Goal: Task Accomplishment & Management: Manage account settings

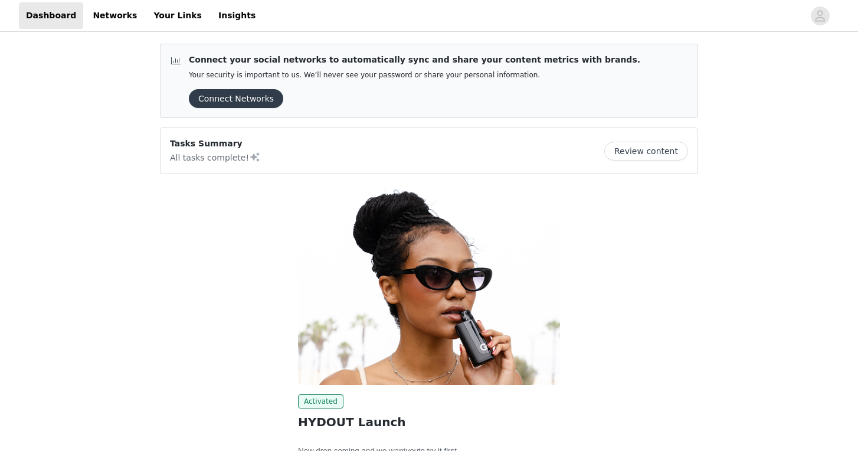
click at [636, 149] on button "Review content" at bounding box center [646, 151] width 84 height 19
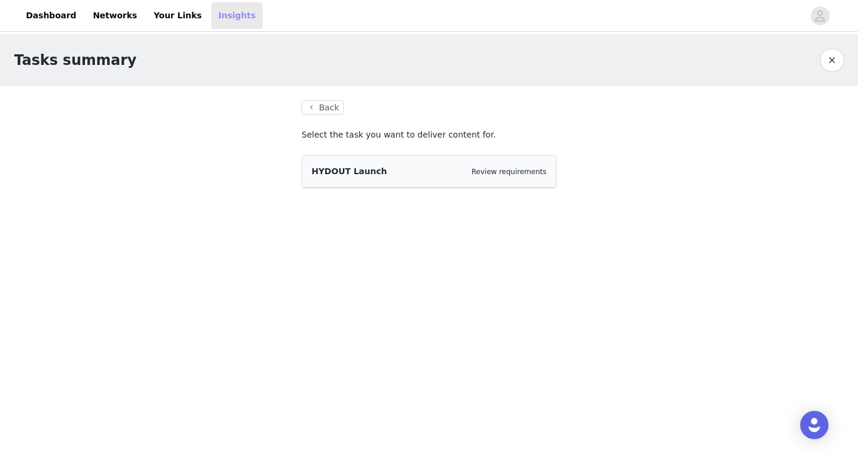
click at [211, 10] on link "Insights" at bounding box center [236, 15] width 51 height 27
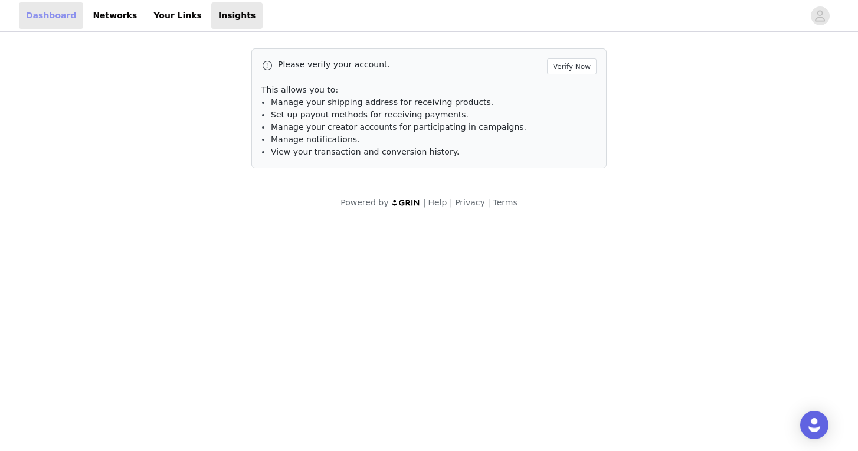
click at [68, 22] on link "Dashboard" at bounding box center [51, 15] width 64 height 27
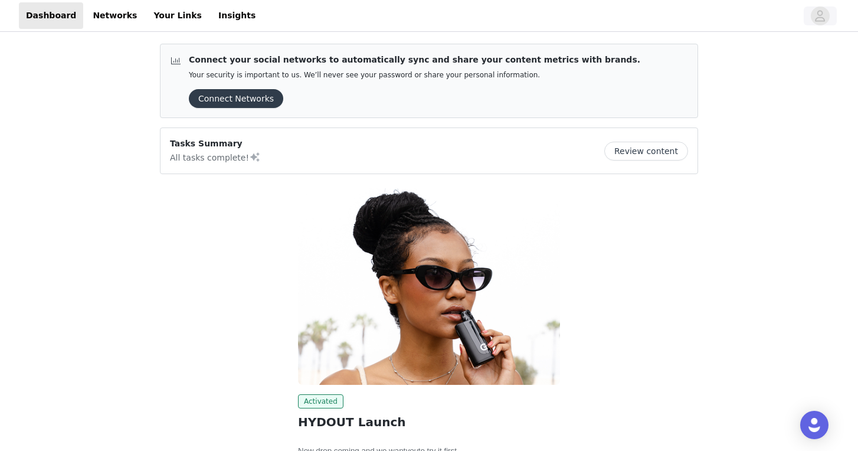
click at [808, 22] on button "button" at bounding box center [820, 15] width 33 height 19
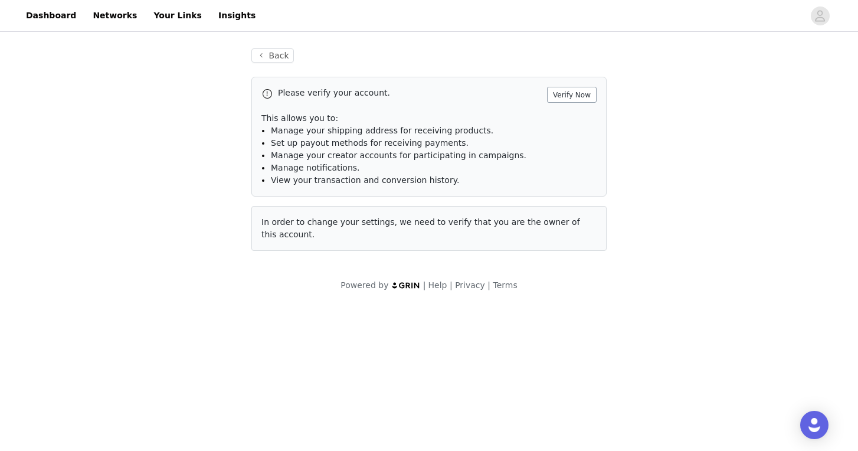
click at [577, 101] on button "Verify Now" at bounding box center [572, 95] width 50 height 16
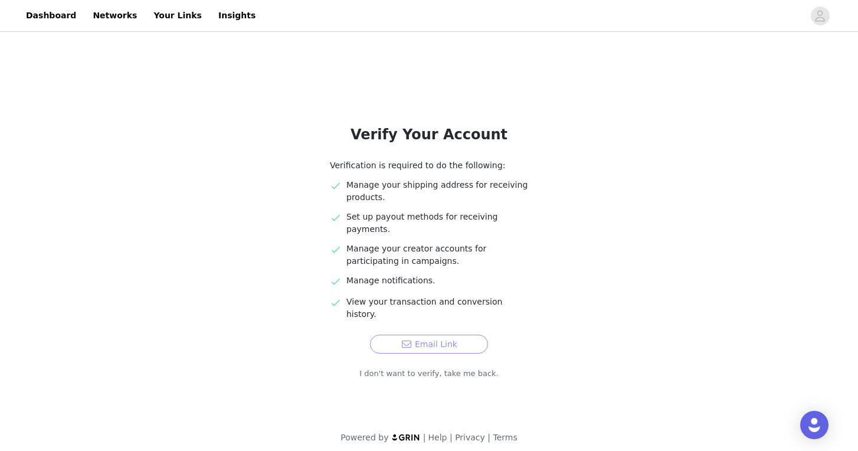
click at [425, 335] on button "Email Link" at bounding box center [429, 344] width 118 height 19
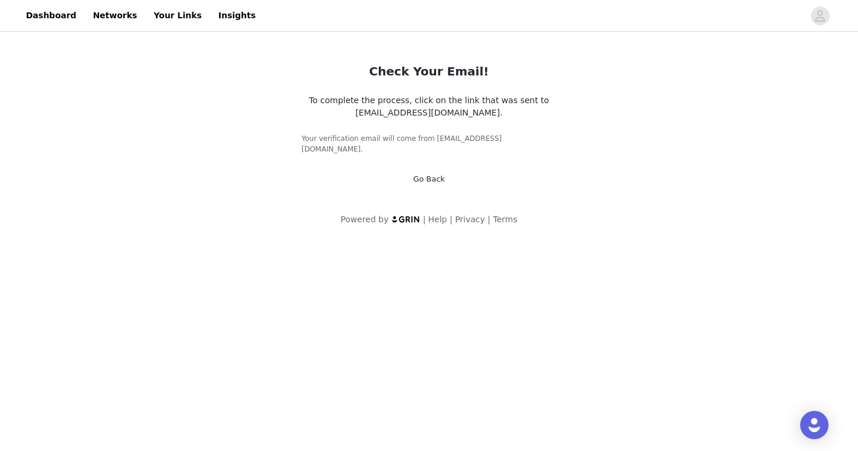
click at [423, 175] on link "Go Back" at bounding box center [429, 179] width 32 height 9
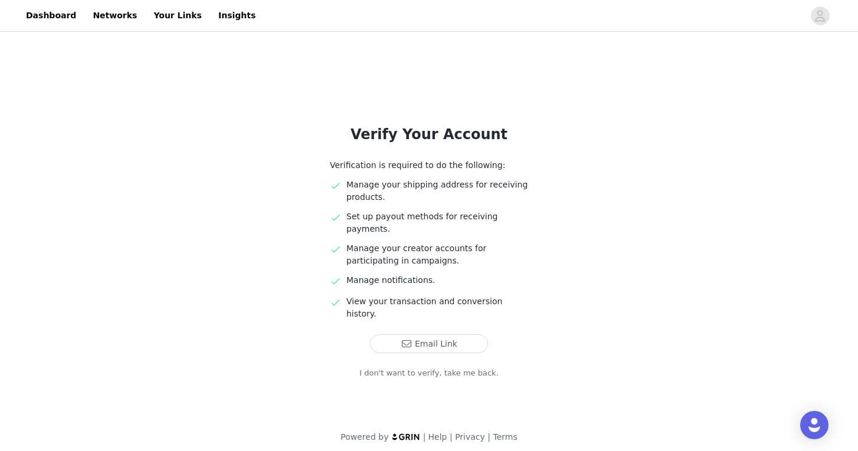
click at [825, 28] on div "Dashboard Networks Your Links Insights" at bounding box center [429, 15] width 858 height 27
click at [824, 27] on div "Dashboard Networks Your Links Insights" at bounding box center [429, 15] width 858 height 27
click at [820, 24] on icon "avatar" at bounding box center [819, 15] width 11 height 19
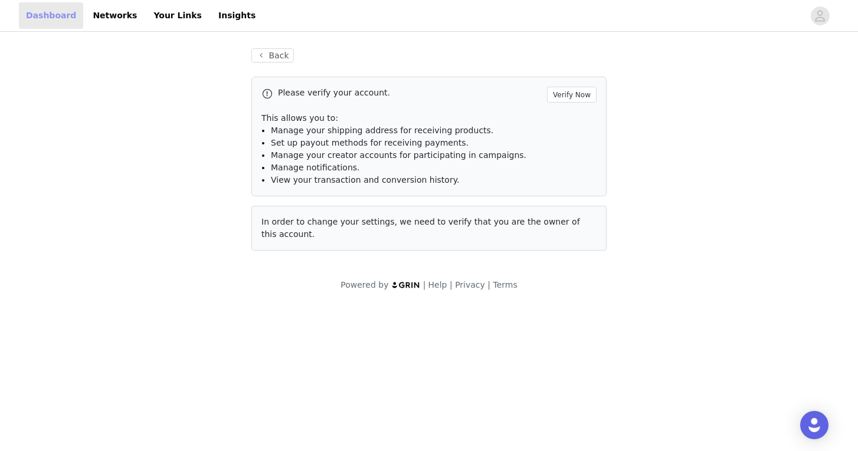
click at [59, 17] on link "Dashboard" at bounding box center [51, 15] width 64 height 27
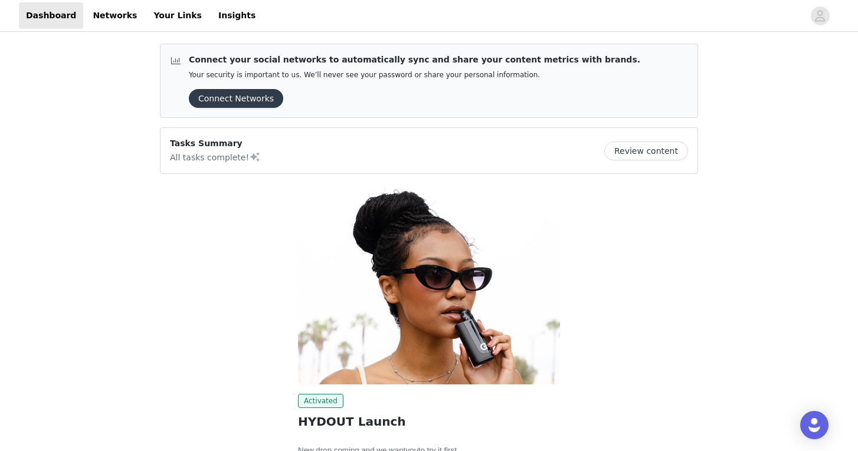
click at [823, 26] on div "Dashboard Networks Your Links Insights" at bounding box center [429, 15] width 858 height 27
click at [821, 21] on icon "avatar" at bounding box center [821, 15] width 10 height 11
